Goal: Task Accomplishment & Management: Manage account settings

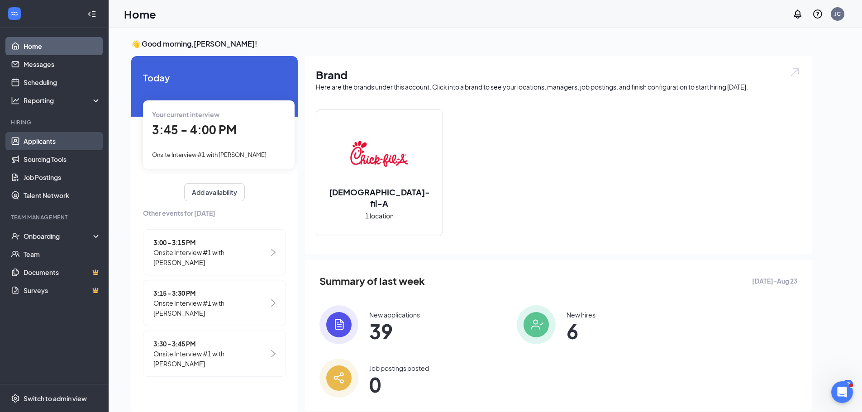
click at [56, 144] on link "Applicants" at bounding box center [62, 141] width 77 height 18
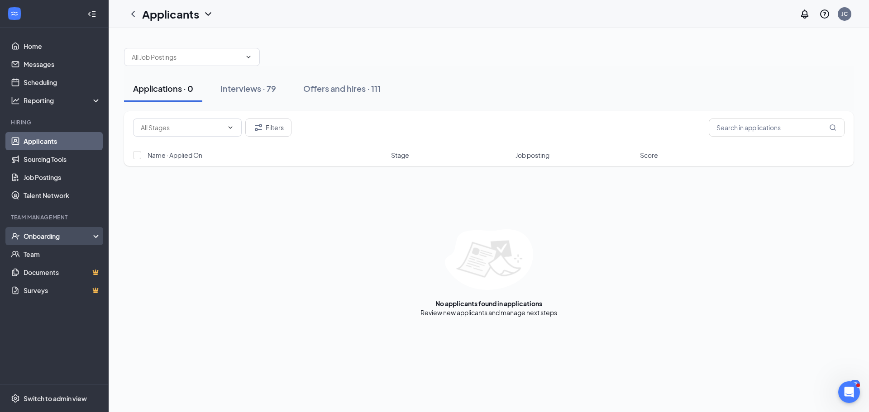
click at [37, 235] on div "Onboarding" at bounding box center [59, 236] width 70 height 9
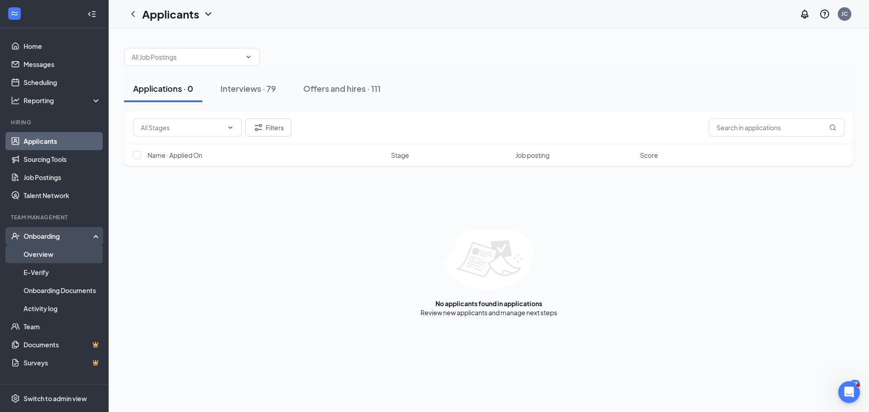
click at [71, 259] on link "Overview" at bounding box center [62, 254] width 77 height 18
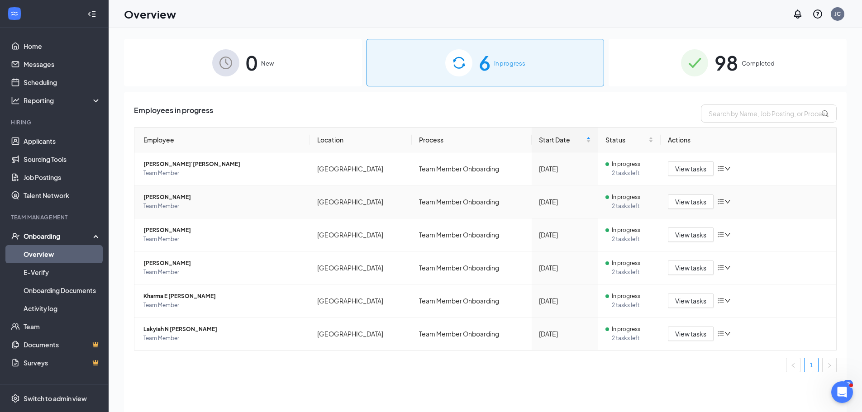
click at [154, 201] on span "[PERSON_NAME]" at bounding box center [222, 197] width 159 height 9
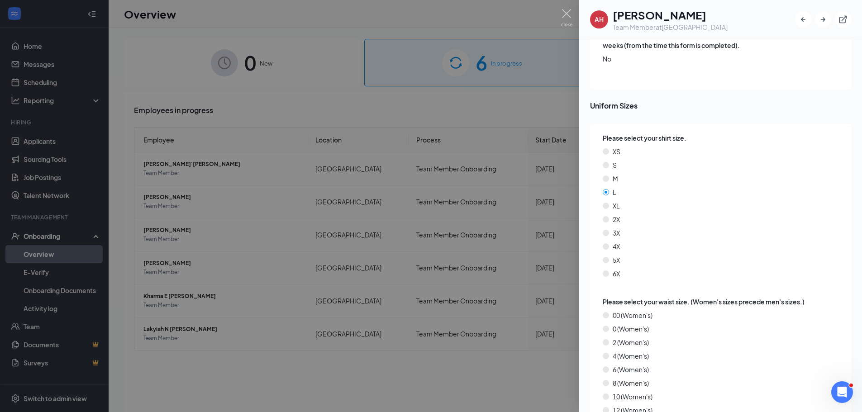
scroll to position [1358, 0]
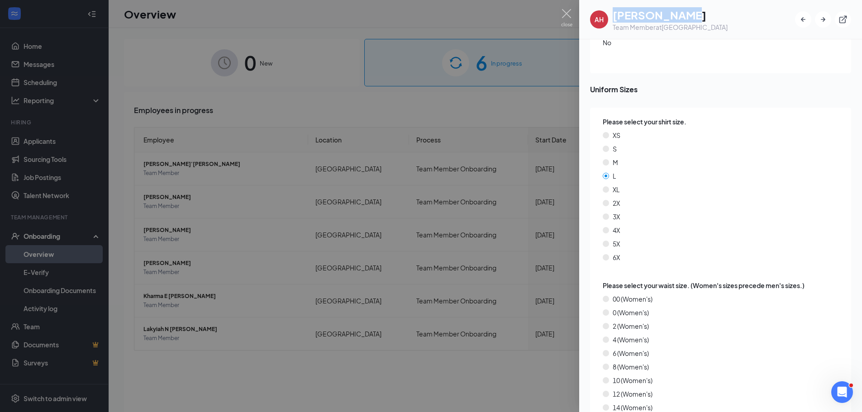
drag, startPoint x: 655, startPoint y: 12, endPoint x: 615, endPoint y: 13, distance: 39.8
click at [615, 13] on h1 "[PERSON_NAME]" at bounding box center [670, 14] width 115 height 15
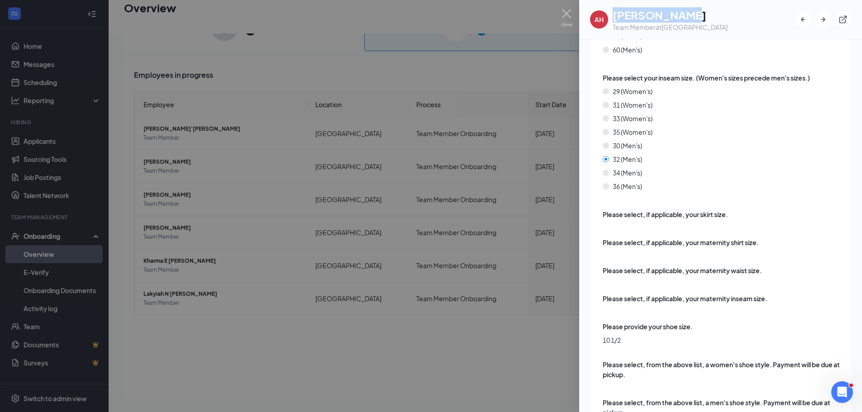
scroll to position [2060, 0]
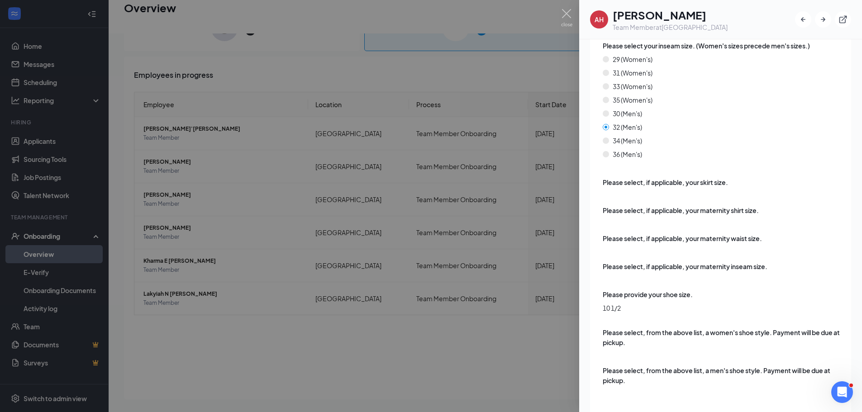
click at [479, 317] on div at bounding box center [431, 206] width 862 height 412
